Goal: Browse casually

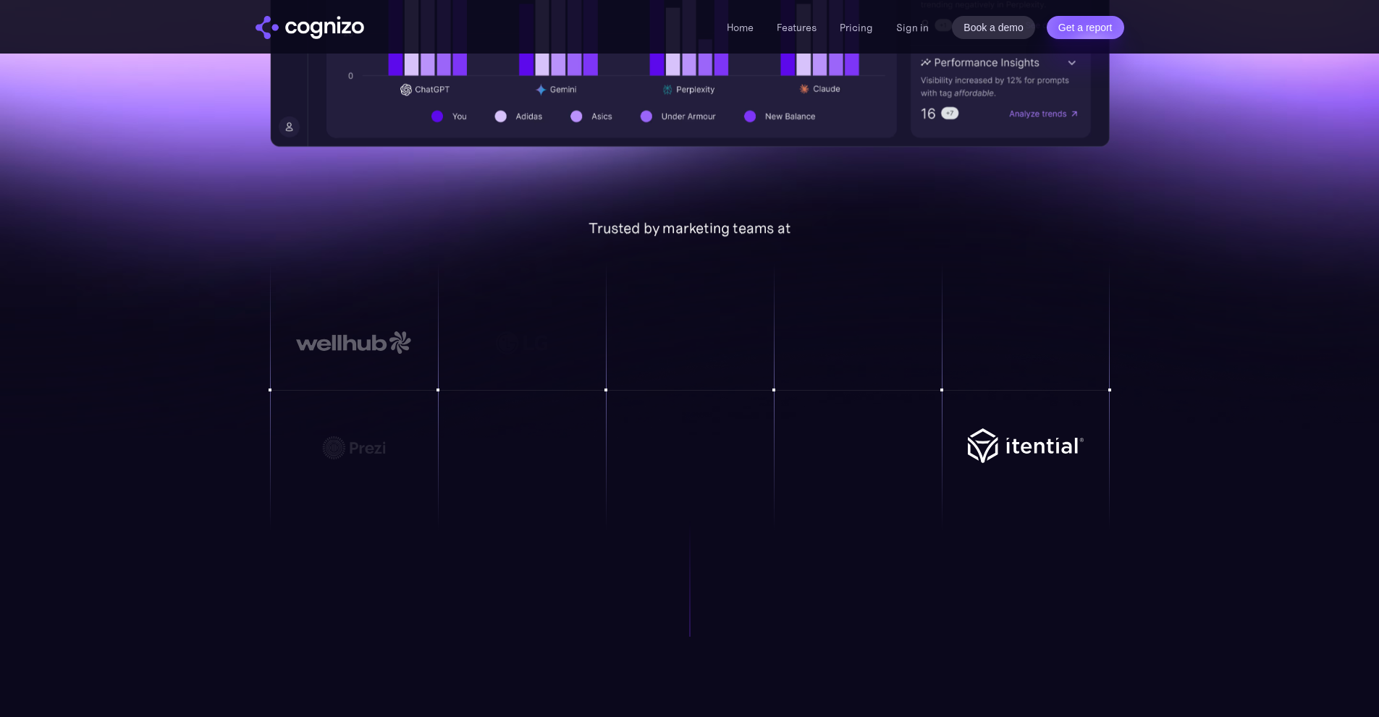
scroll to position [941, 0]
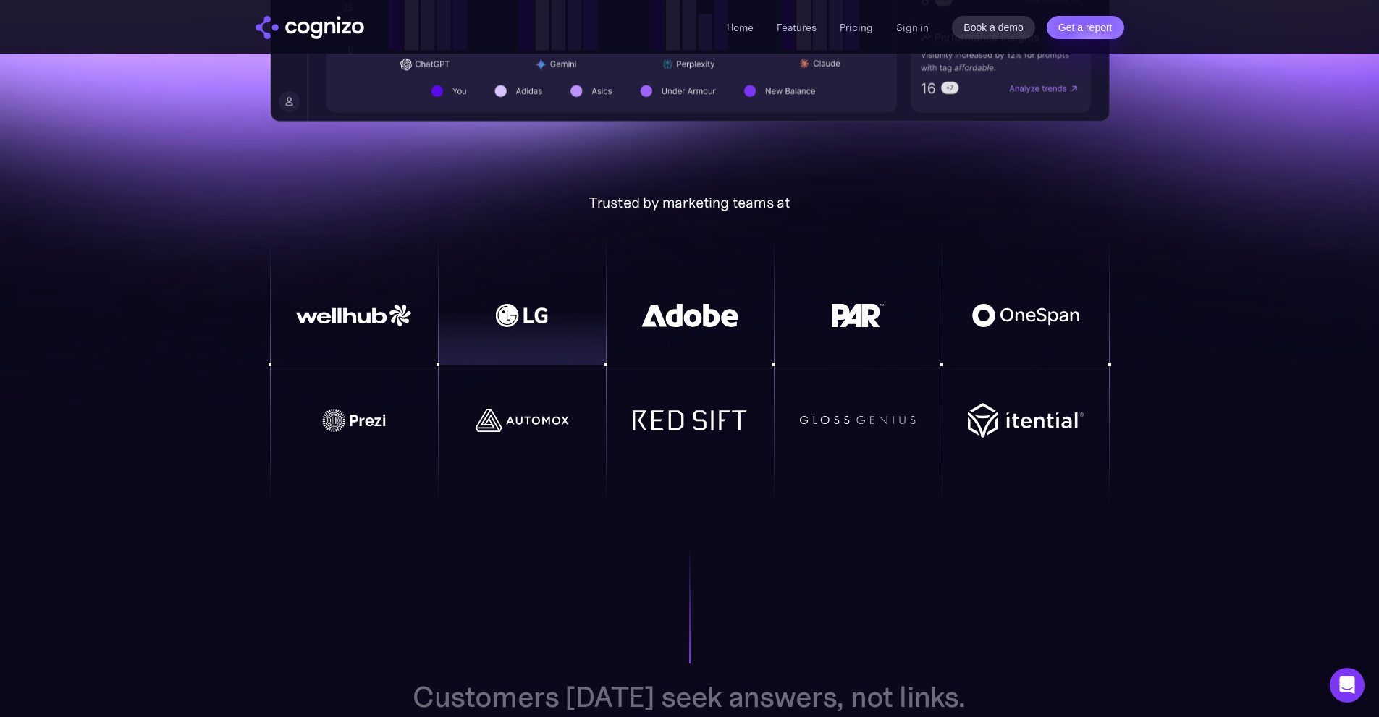
click at [499, 320] on img at bounding box center [522, 315] width 116 height 23
click at [354, 311] on img at bounding box center [354, 316] width 116 height 22
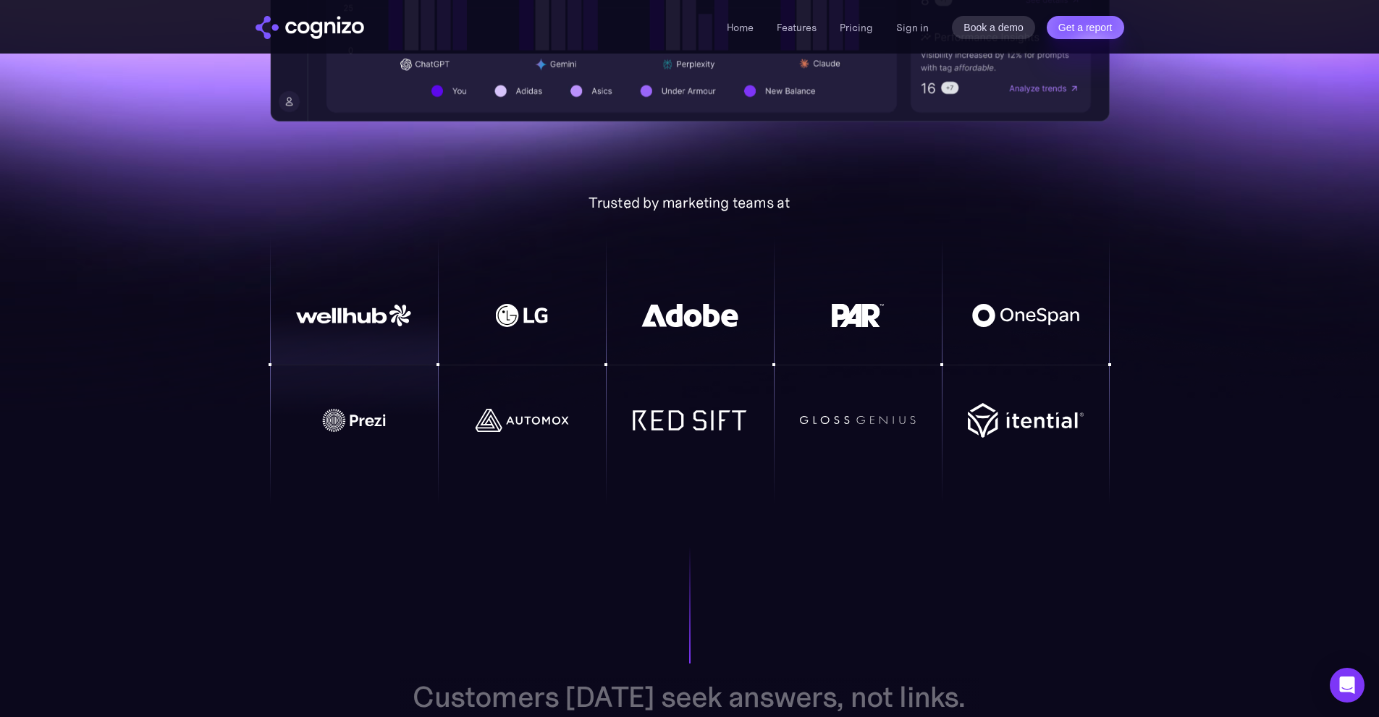
drag, startPoint x: 355, startPoint y: 379, endPoint x: 455, endPoint y: 407, distance: 103.8
click at [358, 384] on div at bounding box center [354, 392] width 168 height 53
click at [505, 413] on img at bounding box center [522, 420] width 116 height 23
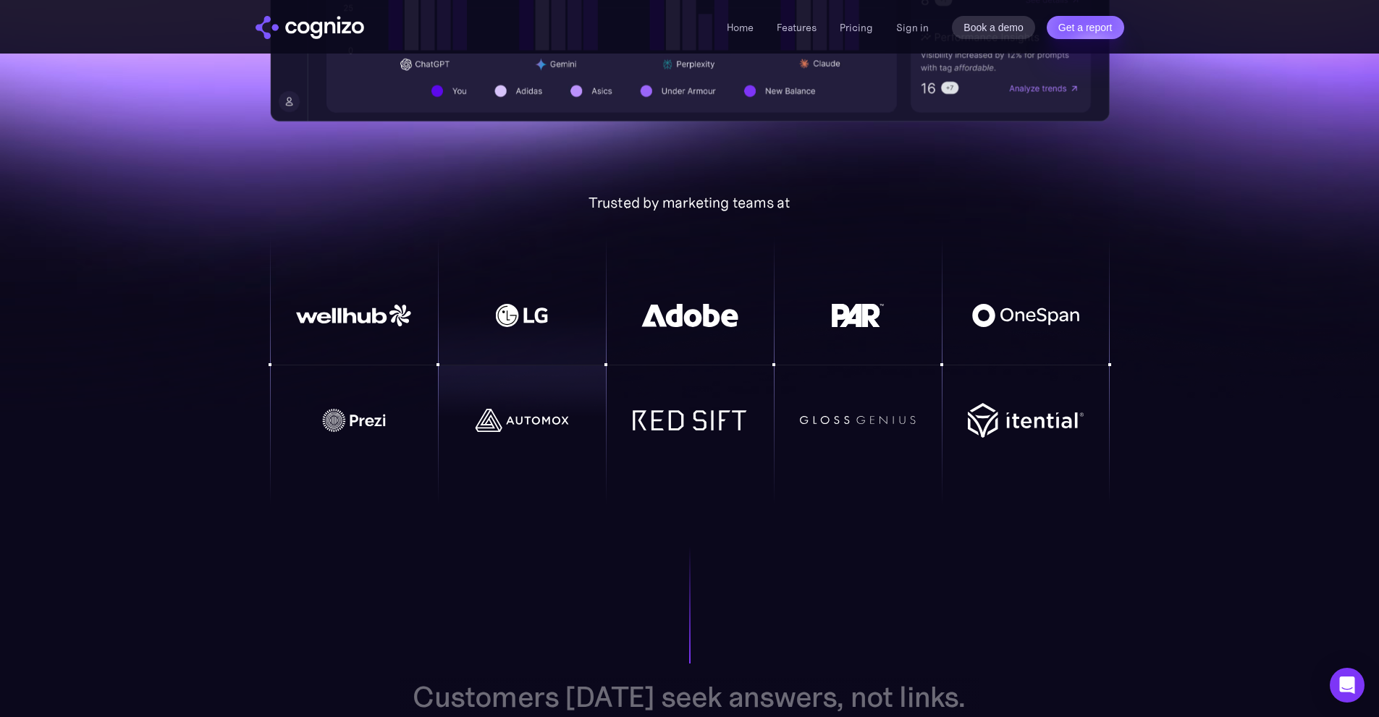
click at [507, 353] on div at bounding box center [522, 338] width 168 height 53
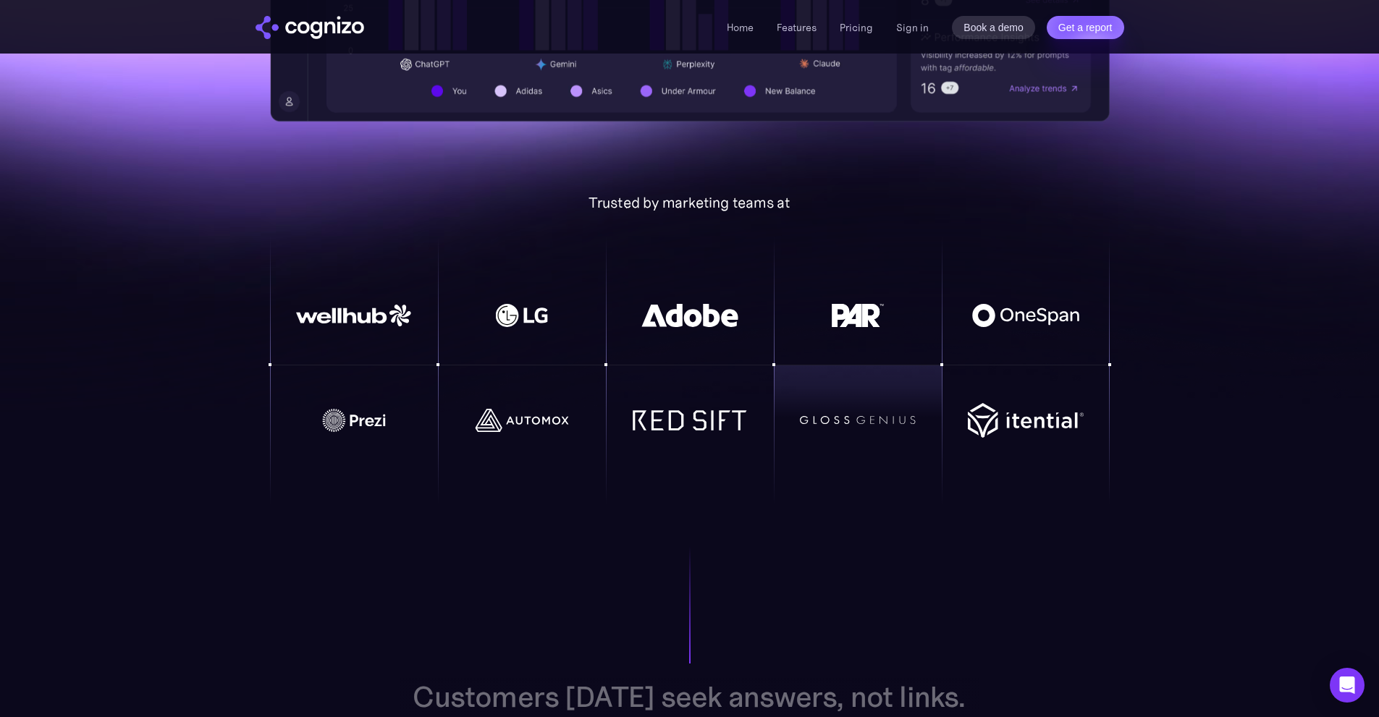
click at [747, 448] on div at bounding box center [690, 420] width 168 height 73
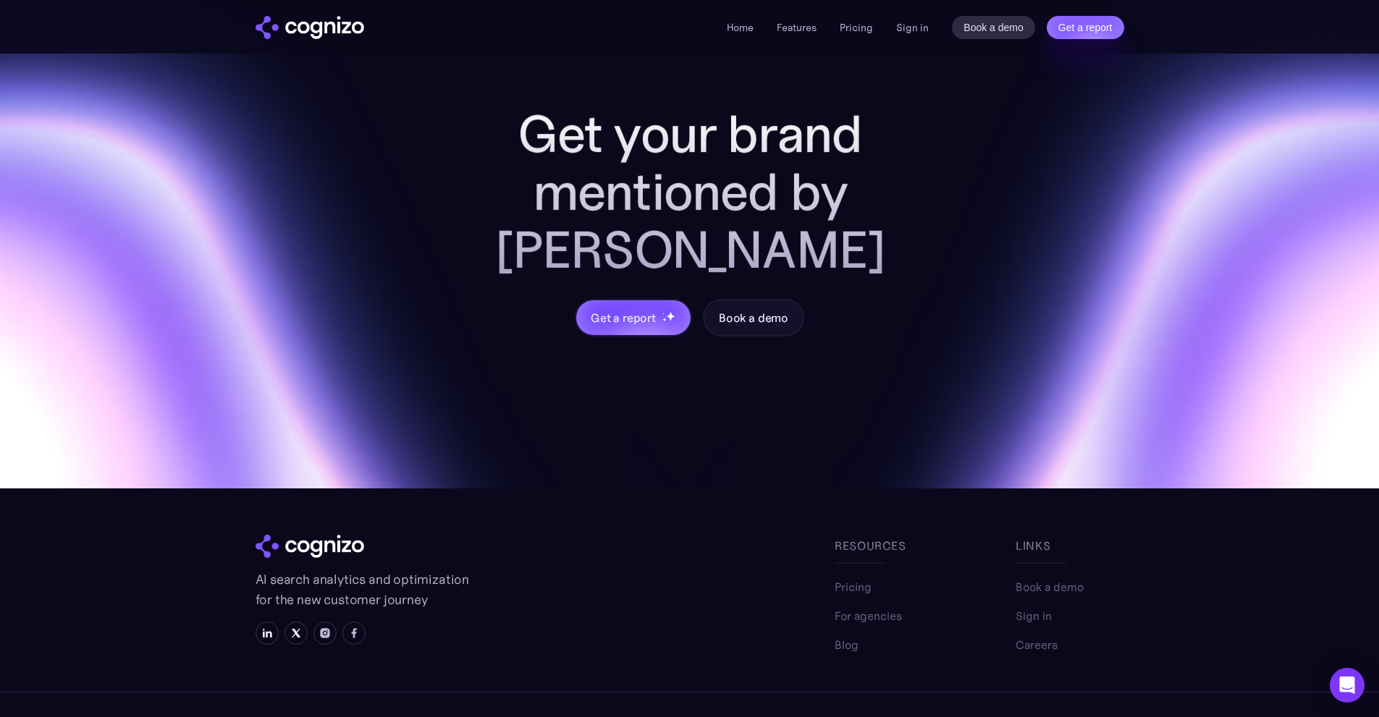
scroll to position [5984, 0]
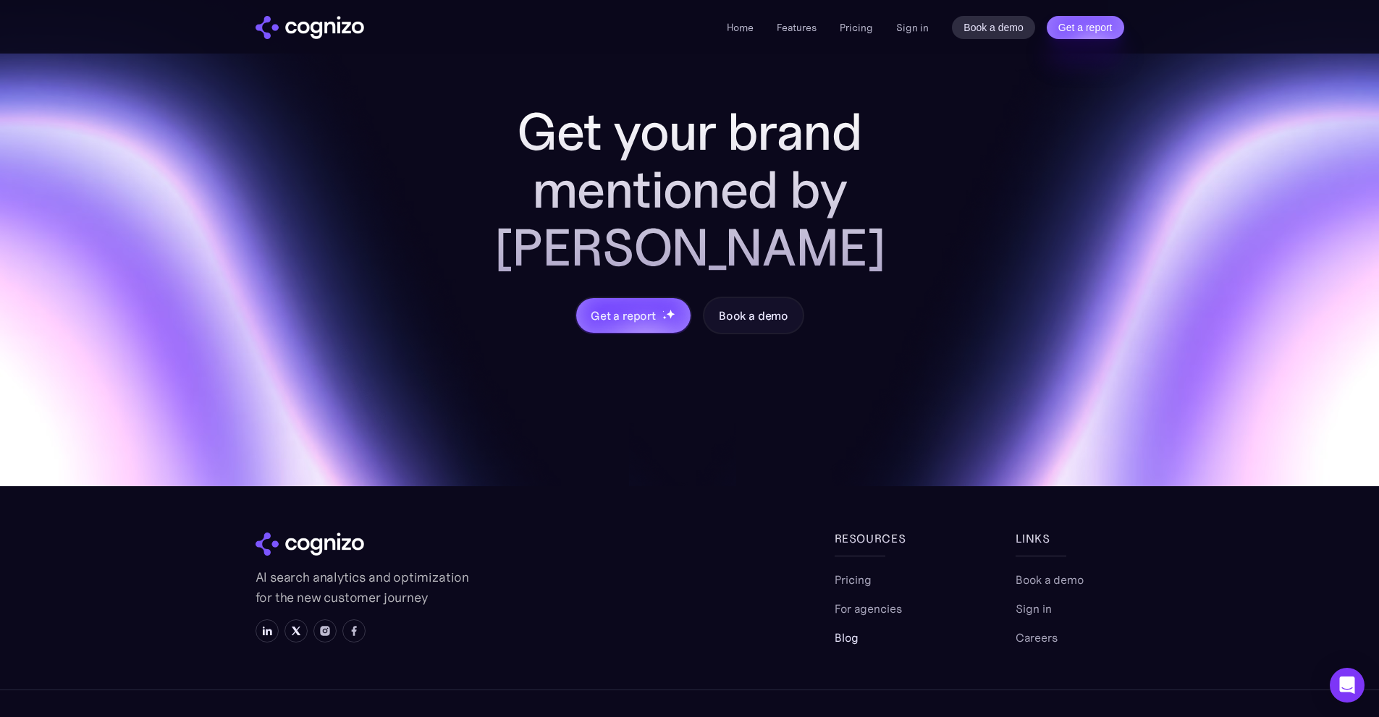
click at [838, 629] on link "Blog" at bounding box center [847, 637] width 24 height 17
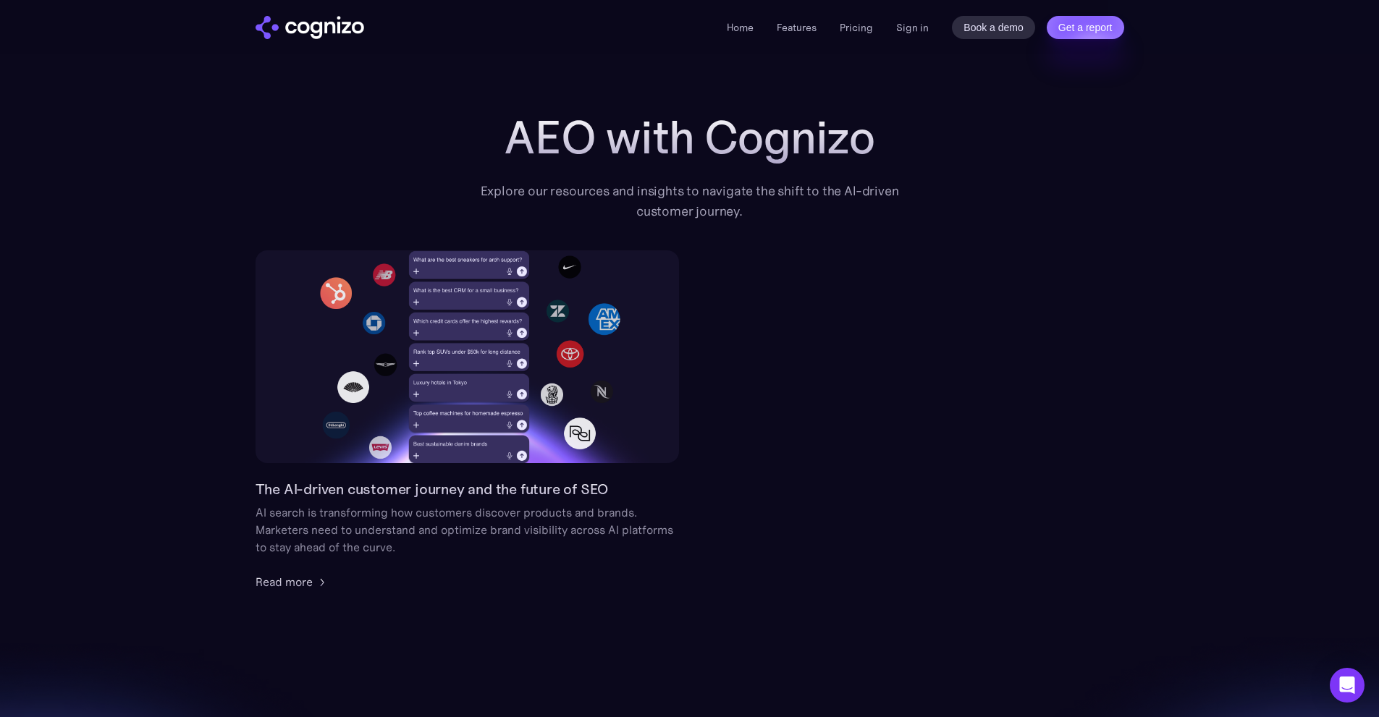
click at [321, 30] on img "home" at bounding box center [310, 27] width 109 height 23
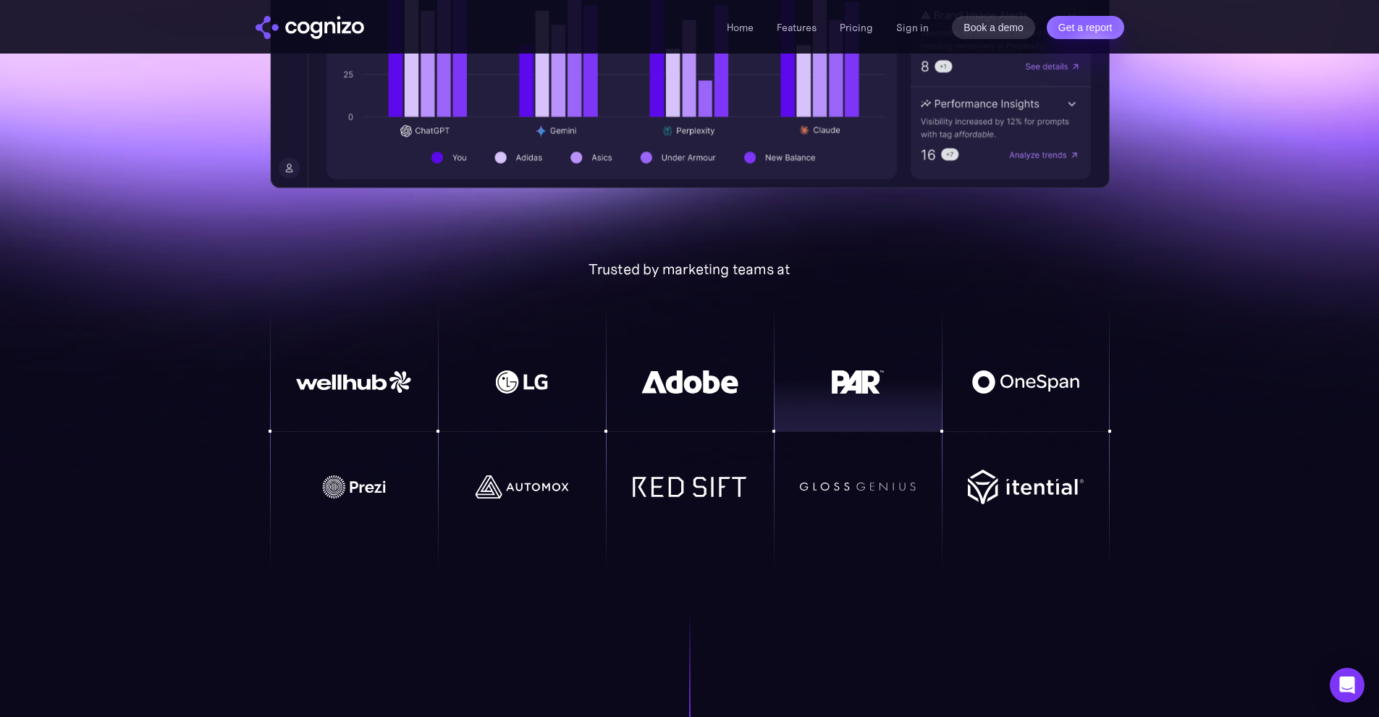
scroll to position [869, 0]
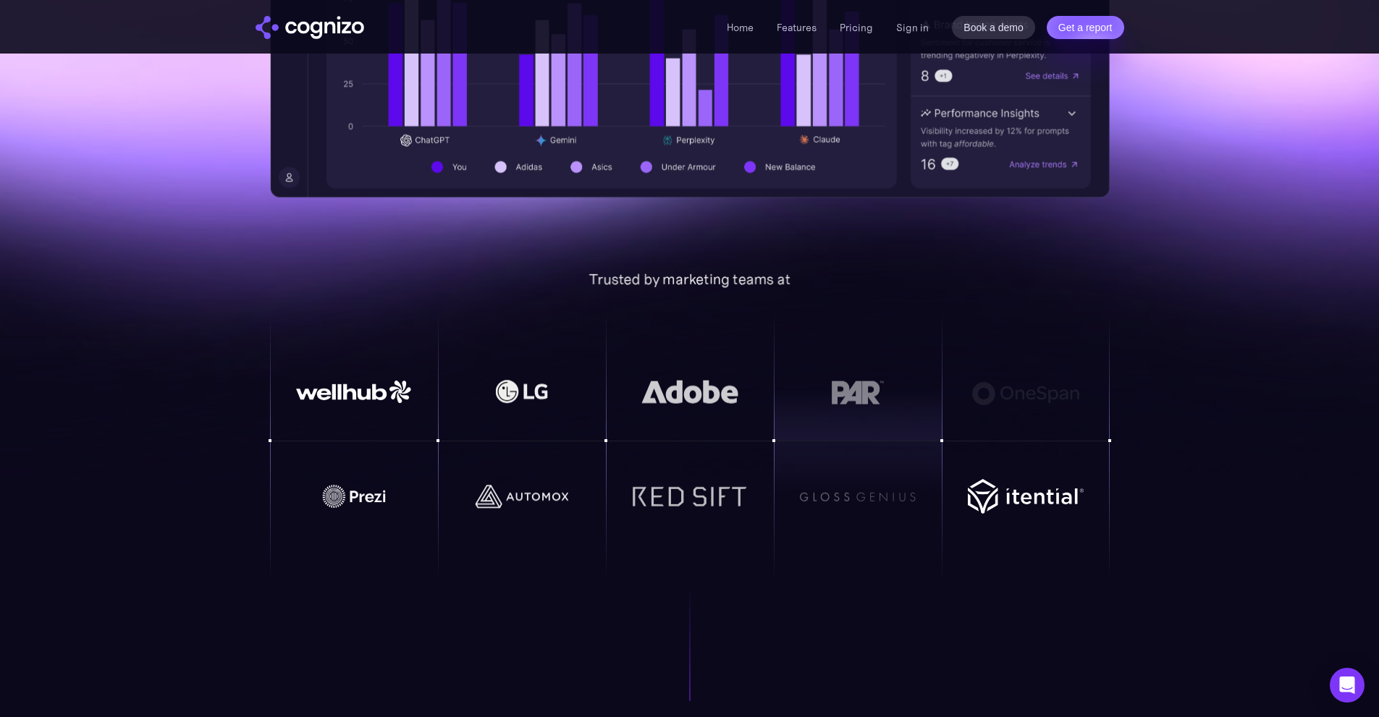
scroll to position [869, 0]
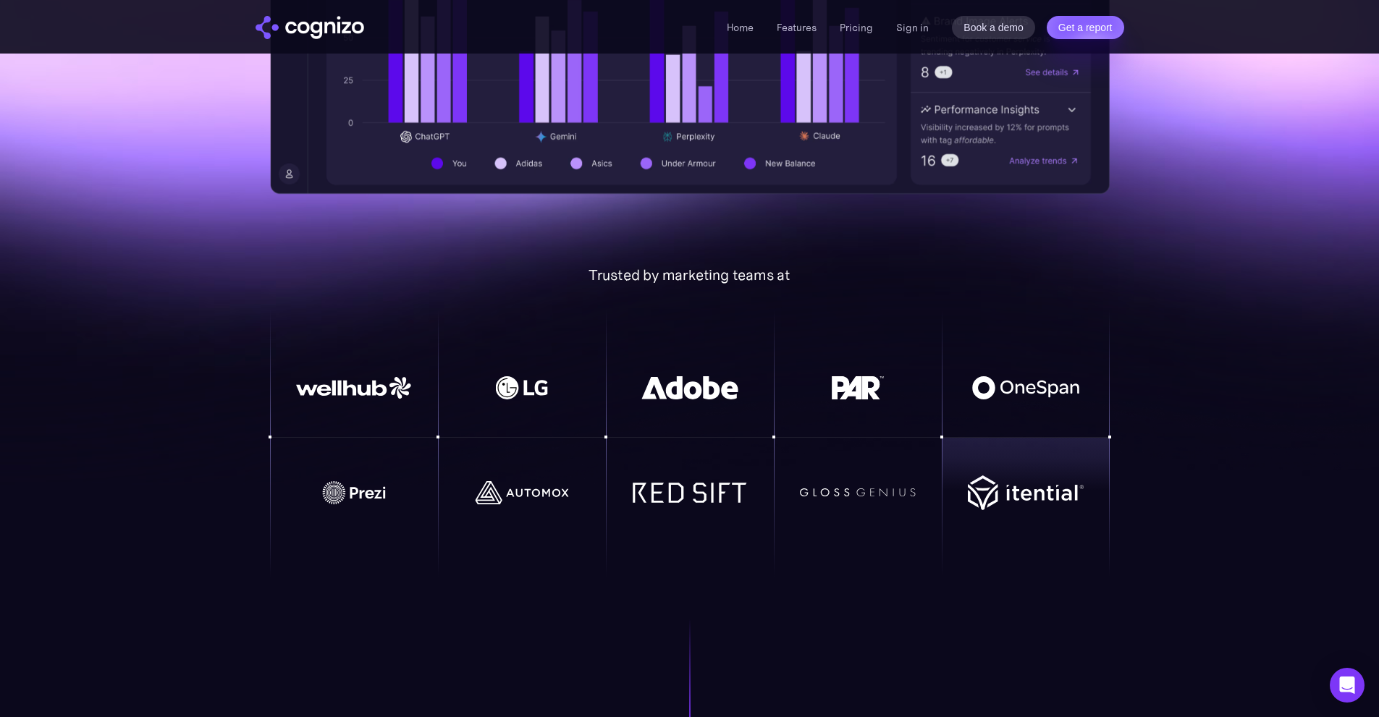
click at [1024, 506] on img at bounding box center [1026, 493] width 116 height 35
click at [832, 485] on div at bounding box center [858, 464] width 168 height 53
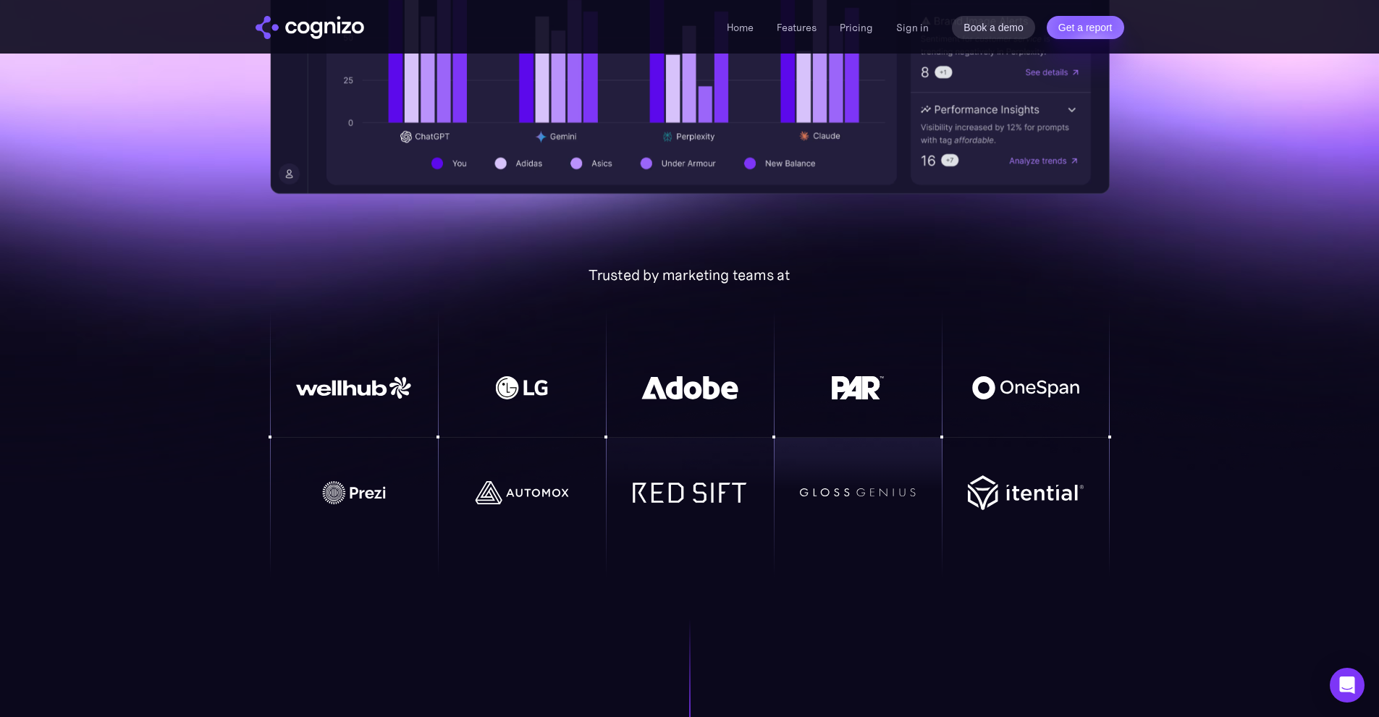
click at [709, 473] on div at bounding box center [690, 464] width 168 height 53
click at [483, 472] on div at bounding box center [522, 464] width 168 height 53
click at [367, 445] on div at bounding box center [354, 464] width 168 height 53
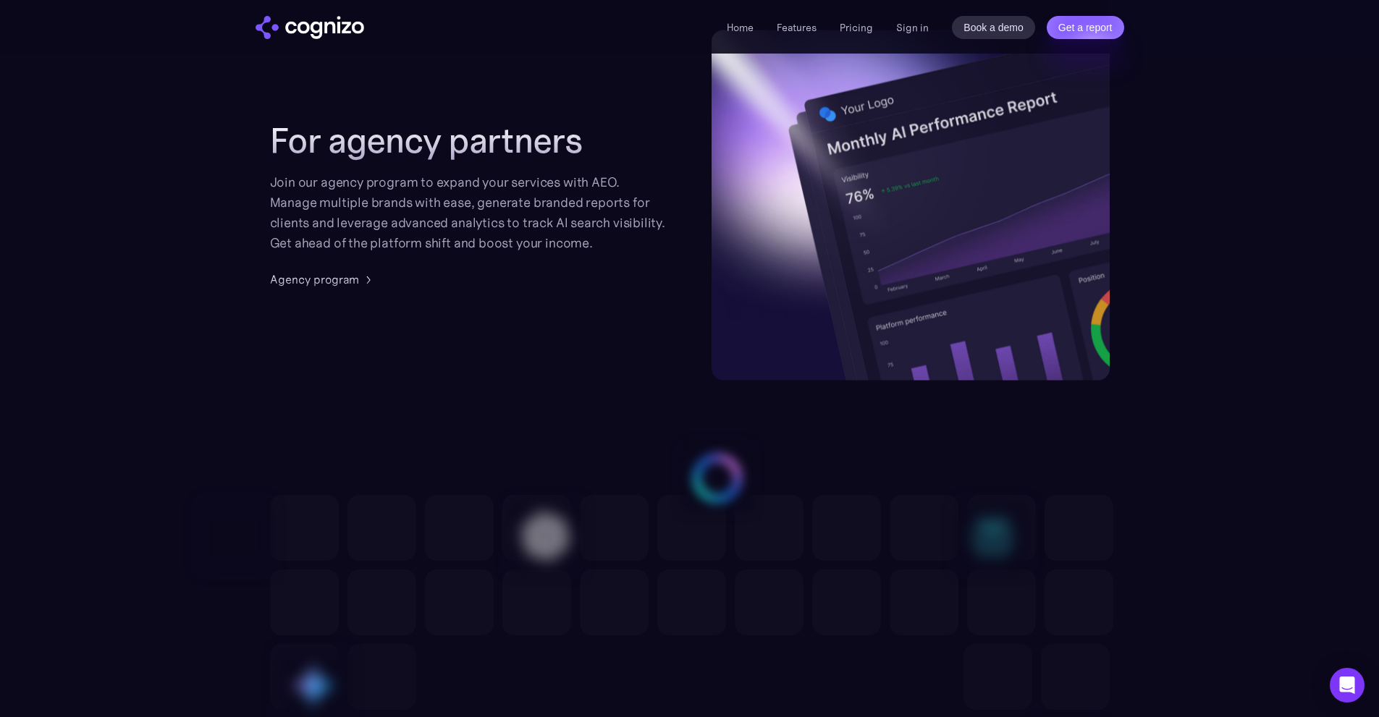
scroll to position [4198, 0]
